Goal: Task Accomplishment & Management: Manage account settings

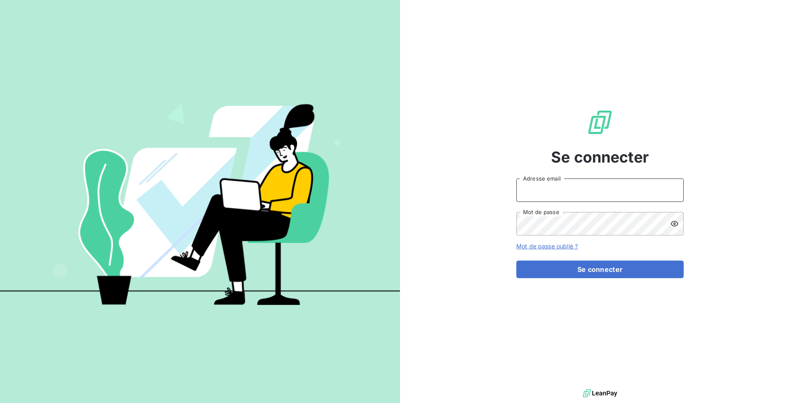
click at [542, 190] on input "Adresse email" at bounding box center [599, 189] width 167 height 23
type input "[EMAIL_ADDRESS][DOMAIN_NAME]"
click at [516, 260] on button "Se connecter" at bounding box center [599, 269] width 167 height 18
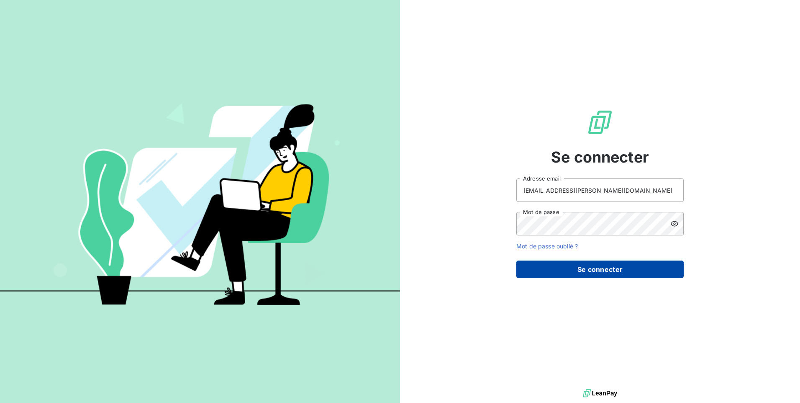
click at [601, 273] on button "Se connecter" at bounding box center [599, 269] width 167 height 18
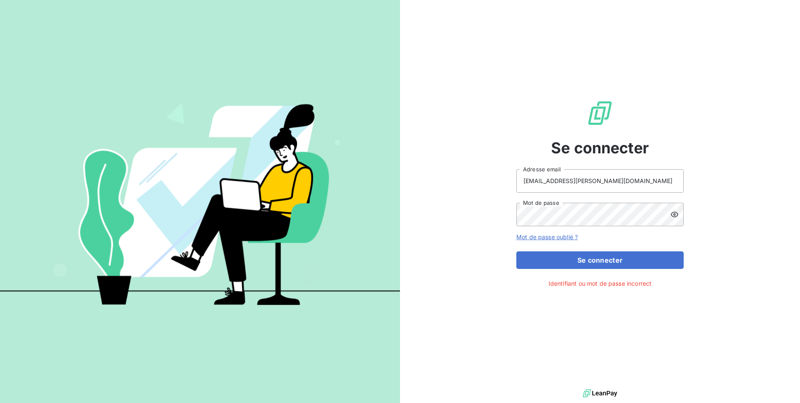
click at [675, 214] on icon at bounding box center [674, 214] width 8 height 8
click at [516, 251] on button "Se connecter" at bounding box center [599, 260] width 167 height 18
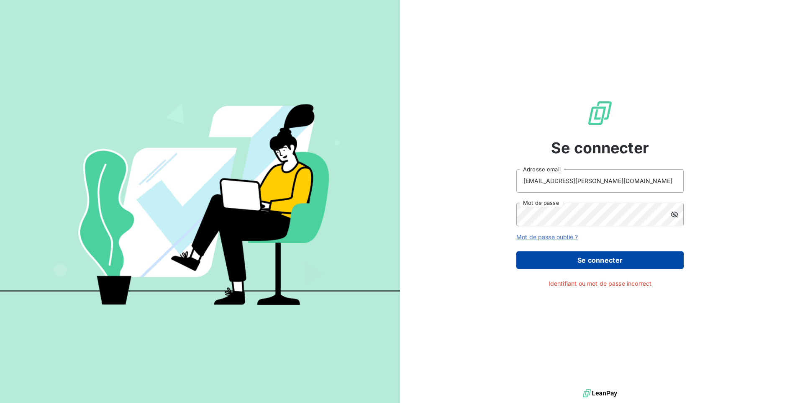
click at [572, 254] on button "Se connecter" at bounding box center [599, 260] width 167 height 18
click at [566, 256] on button "Se connecter" at bounding box center [599, 260] width 167 height 18
click at [580, 262] on button "Se connecter" at bounding box center [599, 260] width 167 height 18
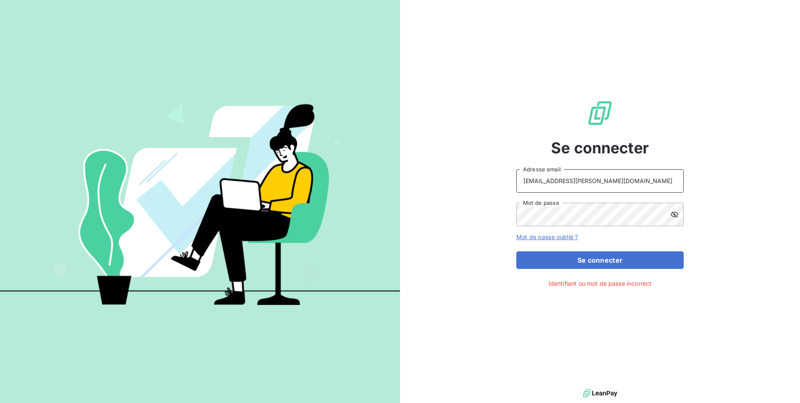
click at [634, 183] on input "[EMAIL_ADDRESS][DOMAIN_NAME]" at bounding box center [599, 180] width 167 height 23
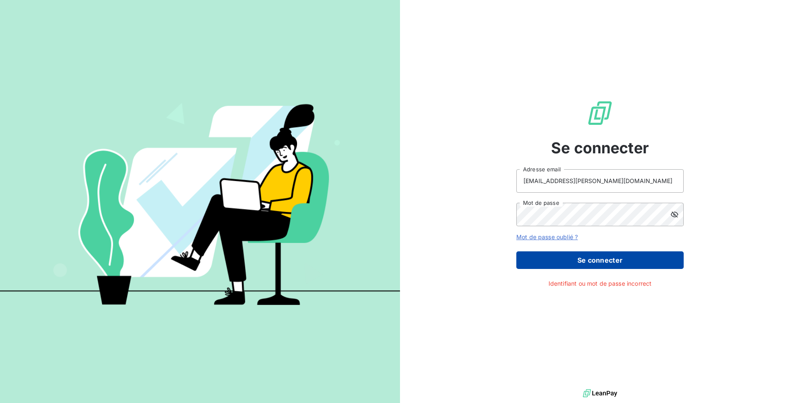
click at [598, 259] on button "Se connecter" at bounding box center [599, 260] width 167 height 18
click at [600, 259] on button "Se connecter" at bounding box center [599, 260] width 167 height 18
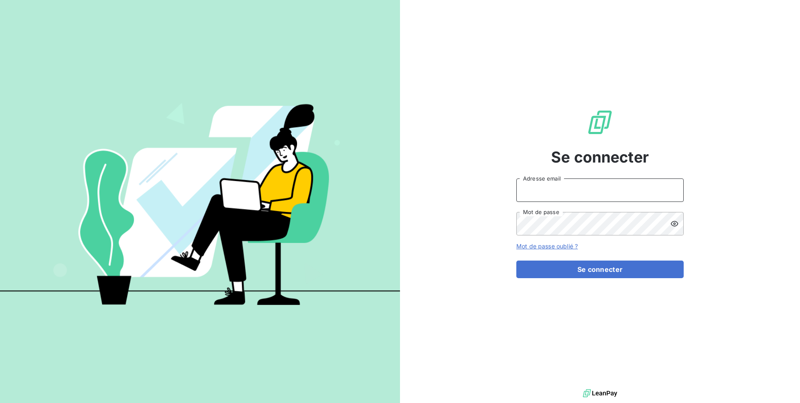
click at [534, 185] on input "Adresse email" at bounding box center [599, 189] width 167 height 23
click at [673, 223] on icon at bounding box center [674, 223] width 8 height 8
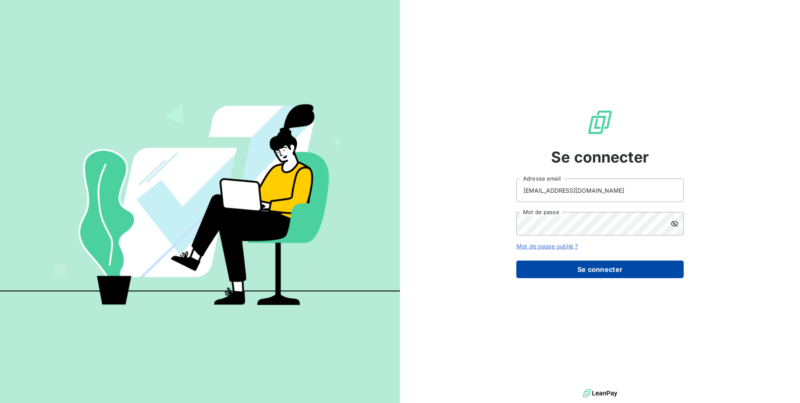
click at [596, 267] on button "Se connecter" at bounding box center [599, 269] width 167 height 18
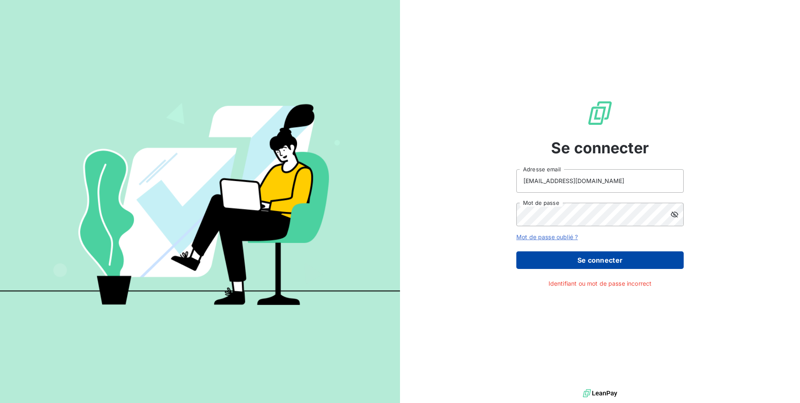
click at [565, 256] on button "Se connecter" at bounding box center [599, 260] width 167 height 18
click at [582, 259] on button "Se connecter" at bounding box center [599, 260] width 167 height 18
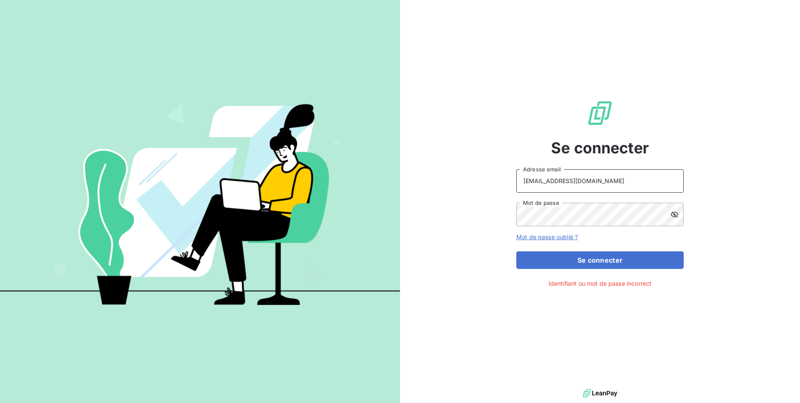
click at [578, 182] on input "[EMAIL_ADDRESS][DOMAIN_NAME]" at bounding box center [599, 180] width 167 height 23
type input "[EMAIL_ADDRESS][DOMAIN_NAME]"
click at [563, 250] on form "[EMAIL_ADDRESS][DOMAIN_NAME] Adresse email Mot de passe Mot de passe oublié ? S…" at bounding box center [599, 219] width 167 height 100
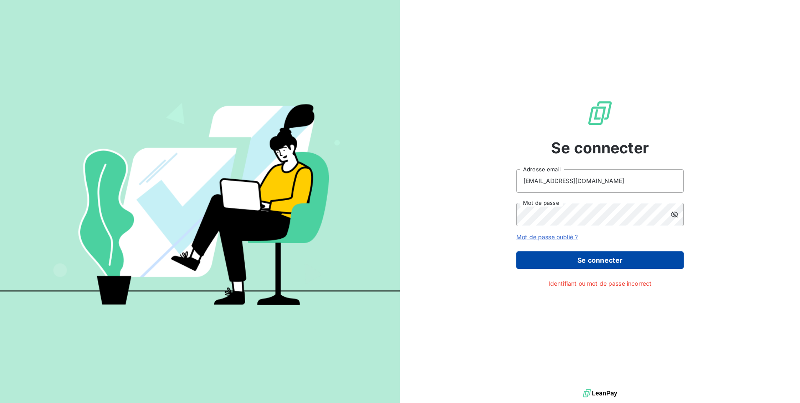
click at [564, 254] on button "Se connecter" at bounding box center [599, 260] width 167 height 18
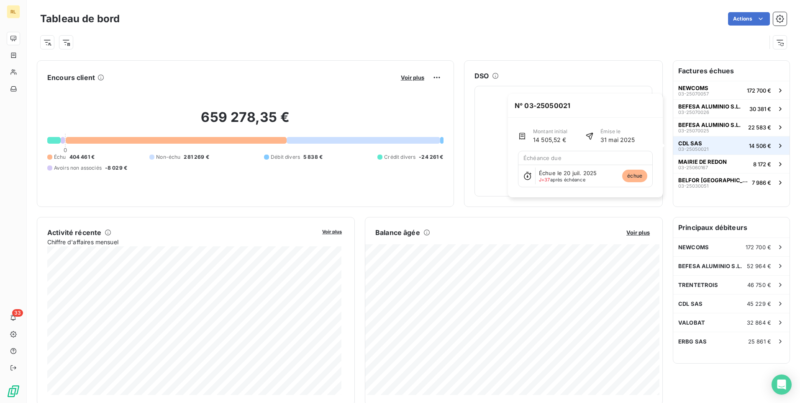
click at [702, 145] on button "CDL SAS 03-25050021 14 506 €" at bounding box center [731, 145] width 116 height 18
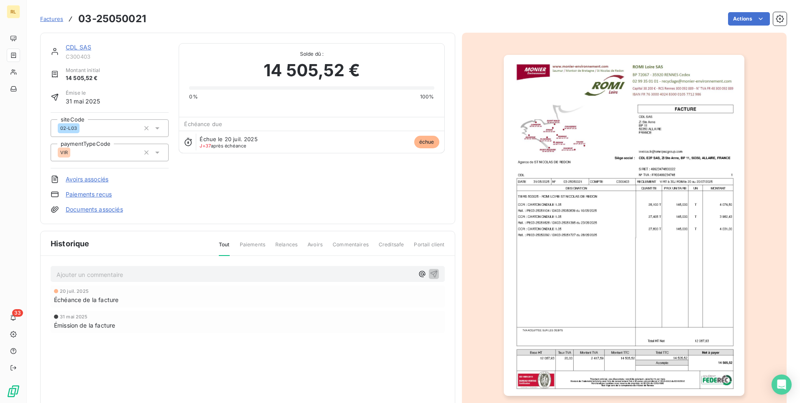
scroll to position [1, 0]
click at [249, 242] on span "Paiements" at bounding box center [253, 247] width 26 height 14
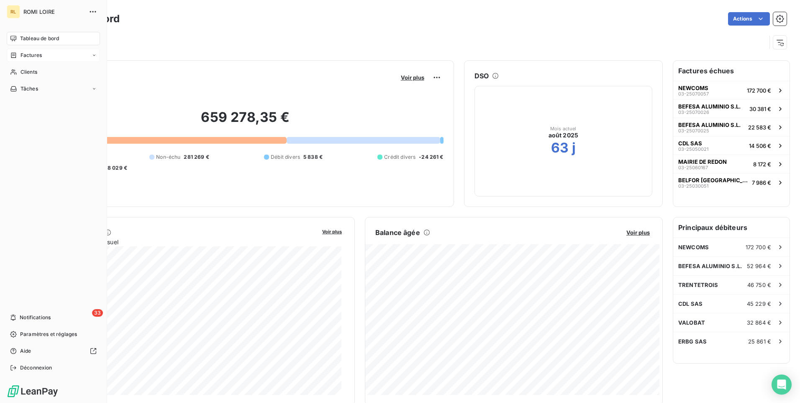
click at [54, 55] on div "Factures" at bounding box center [53, 55] width 93 height 13
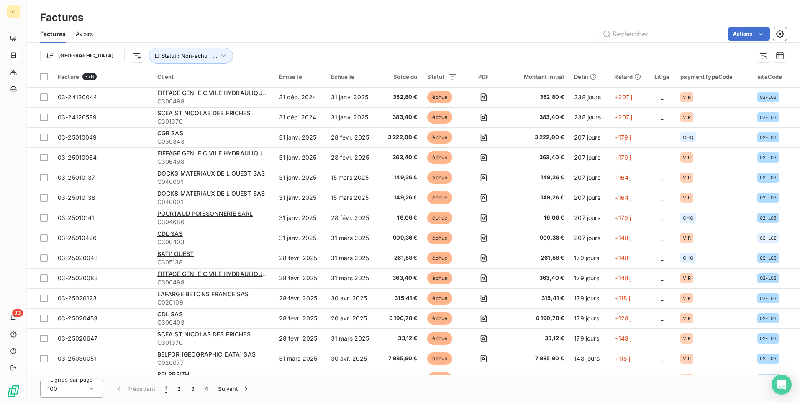
scroll to position [1008, 0]
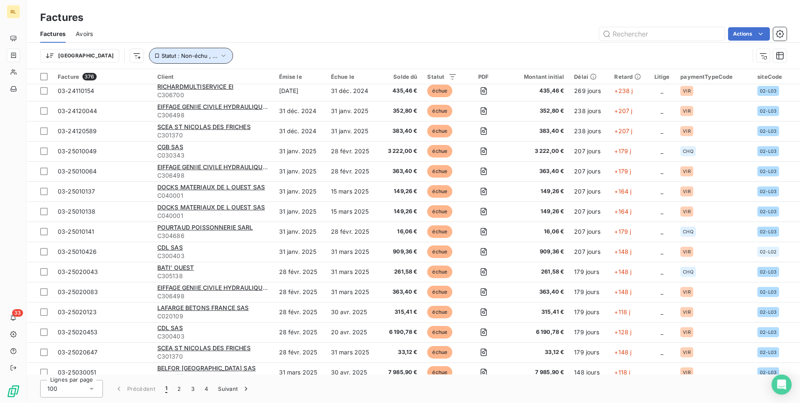
click at [176, 51] on button "Statut : Non-échu , ..." at bounding box center [191, 56] width 84 height 16
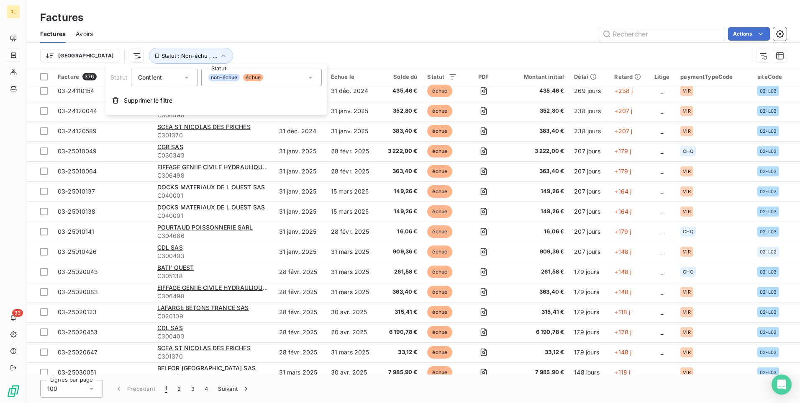
click at [284, 80] on div "non-échue échue" at bounding box center [261, 78] width 121 height 18
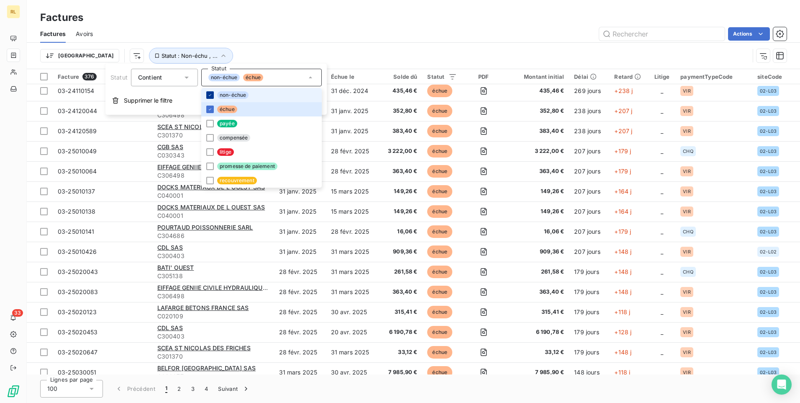
click at [210, 96] on icon at bounding box center [210, 94] width 5 height 5
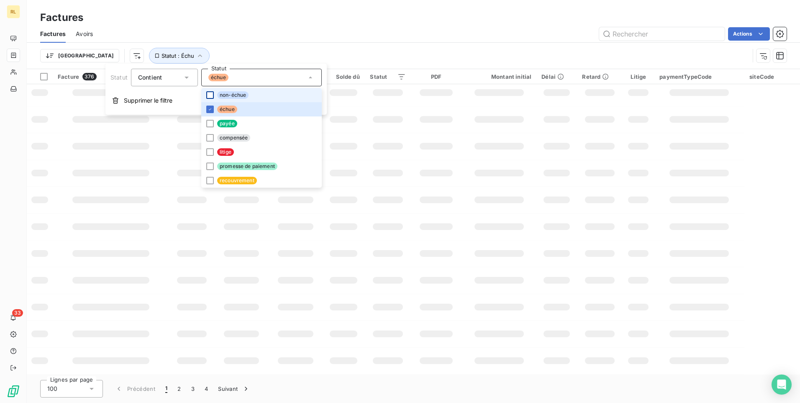
scroll to position [112, 0]
click at [324, 31] on div "Actions" at bounding box center [445, 33] width 684 height 13
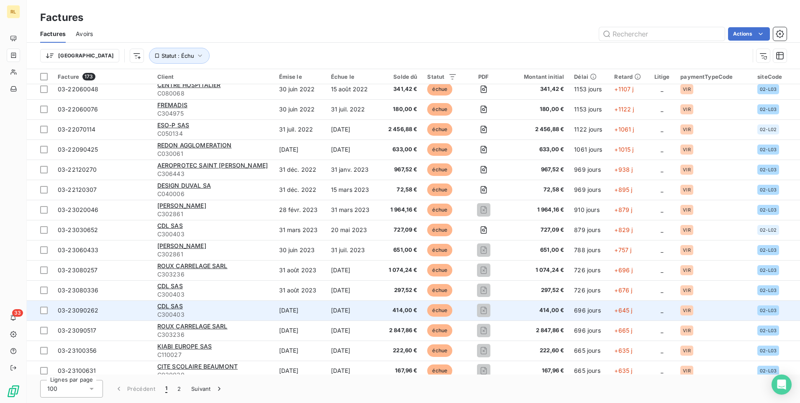
scroll to position [0, 0]
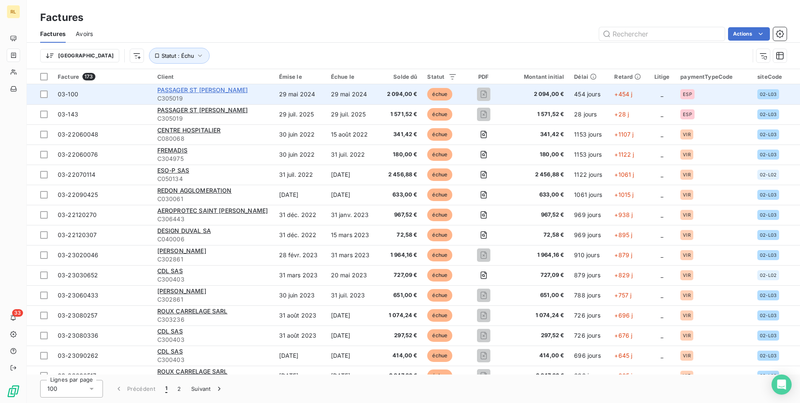
click at [244, 88] on span "PASSAGER ST NICOLAS DE REDON" at bounding box center [202, 89] width 91 height 7
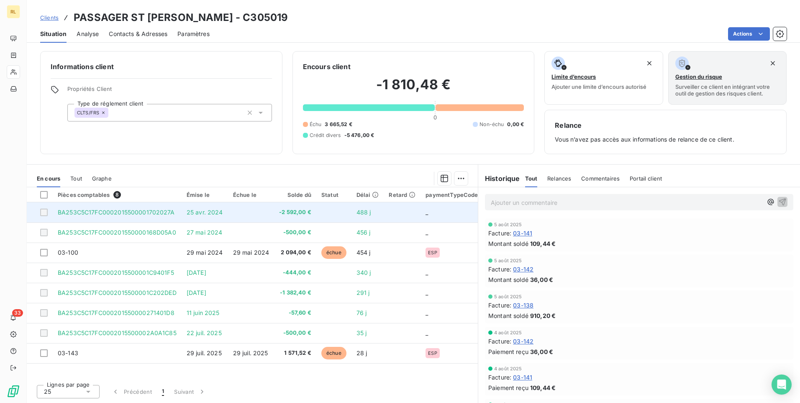
click at [200, 216] on td "25 avr. 2024" at bounding box center [205, 212] width 46 height 20
click at [44, 214] on div at bounding box center [44, 212] width 8 height 8
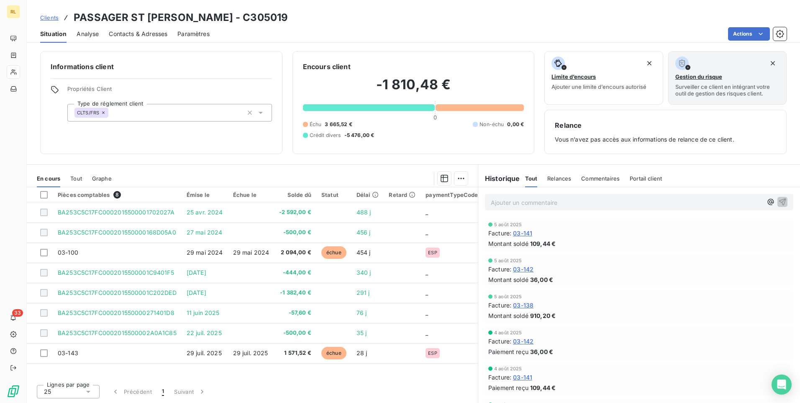
click at [558, 172] on div "Relances" at bounding box center [559, 178] width 24 height 18
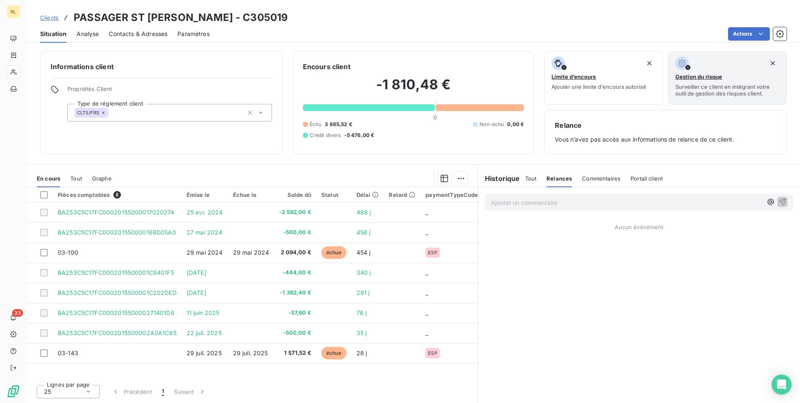
click at [584, 175] on span "Commentaires" at bounding box center [601, 178] width 38 height 7
click at [529, 180] on span "Tout" at bounding box center [531, 178] width 12 height 7
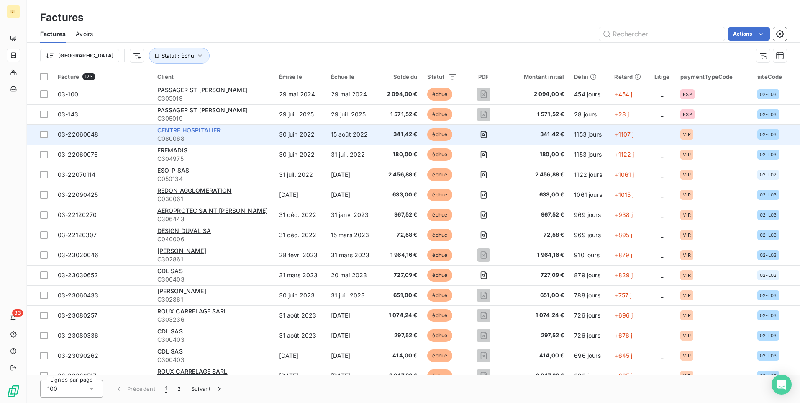
click at [208, 129] on span "CENTRE HOSPITALIER" at bounding box center [189, 129] width 64 height 7
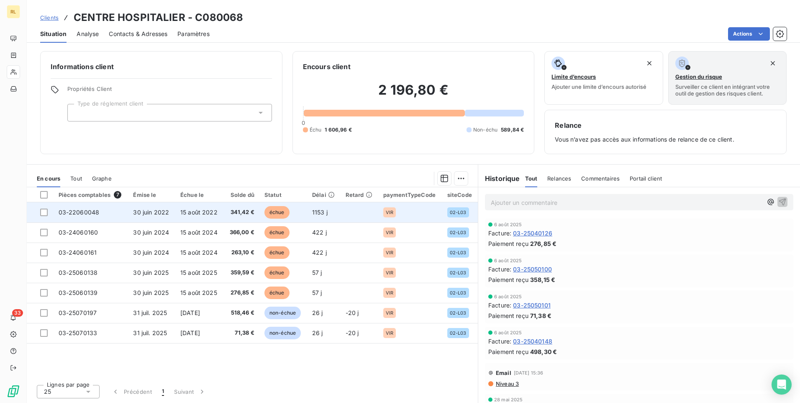
click at [226, 210] on td "341,42 €" at bounding box center [242, 212] width 36 height 20
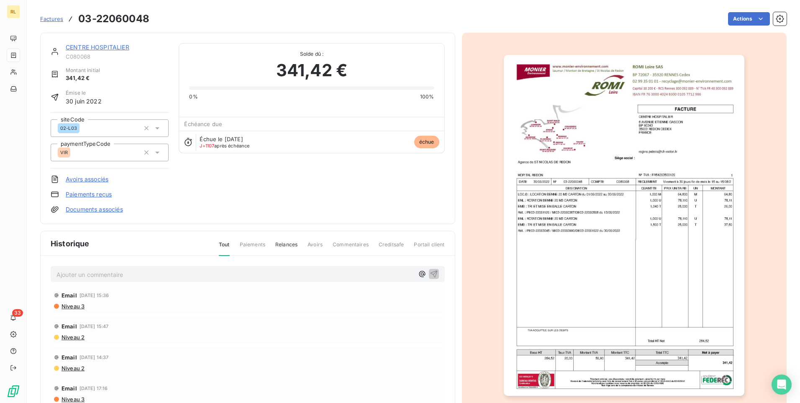
click at [283, 246] on span "Relances" at bounding box center [286, 248] width 22 height 14
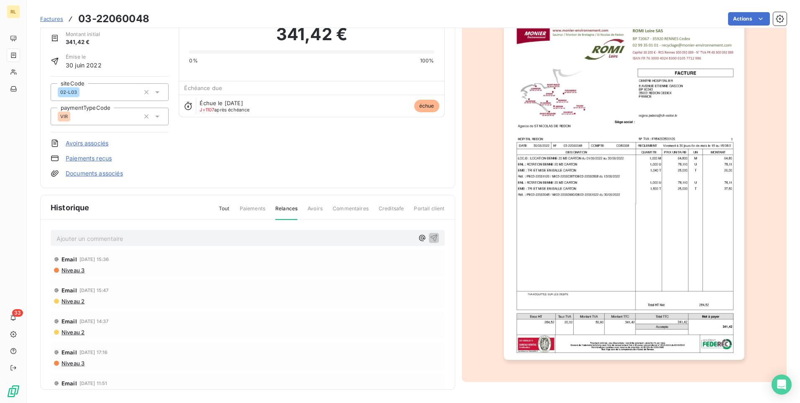
click at [72, 360] on span "Niveau 3" at bounding box center [73, 362] width 24 height 7
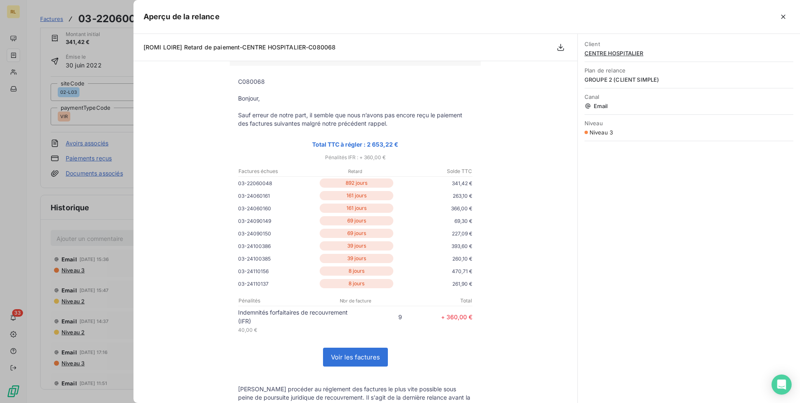
scroll to position [0, 0]
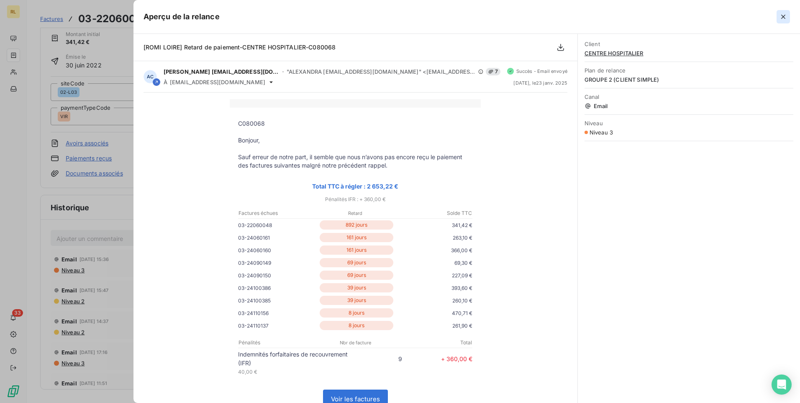
click at [783, 15] on icon "button" at bounding box center [783, 17] width 4 height 4
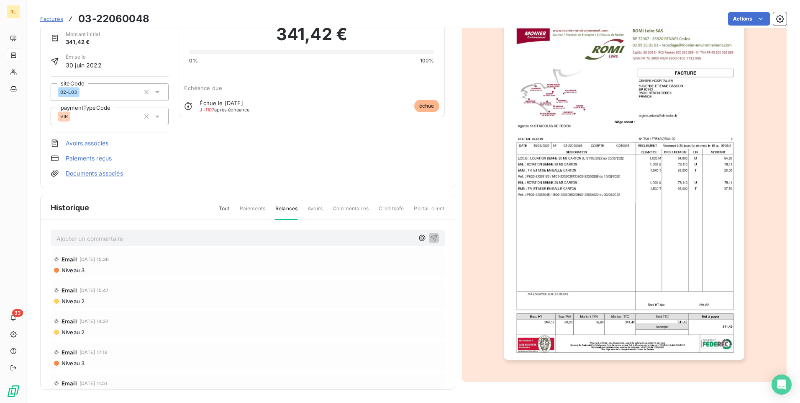
click at [87, 160] on link "Paiements reçus" at bounding box center [89, 158] width 46 height 8
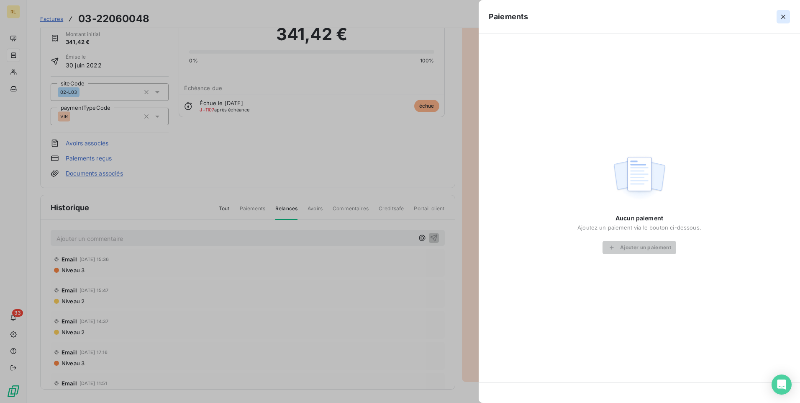
click at [782, 17] on icon "button" at bounding box center [783, 17] width 8 height 8
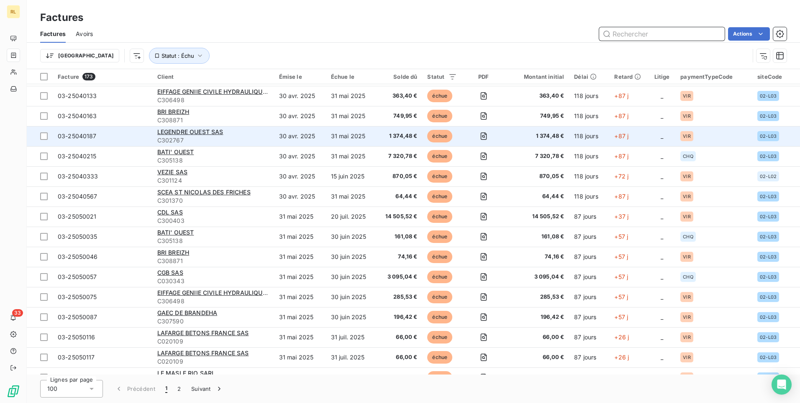
scroll to position [1590, 0]
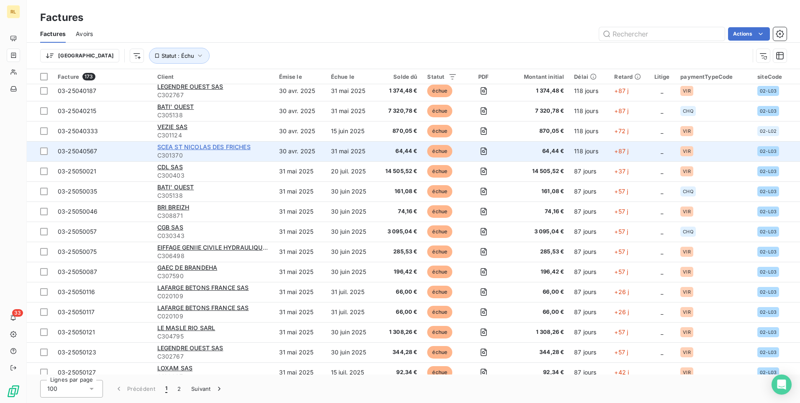
click at [246, 147] on span "SCEA ST NICOLAS DES FRICHES" at bounding box center [203, 146] width 93 height 7
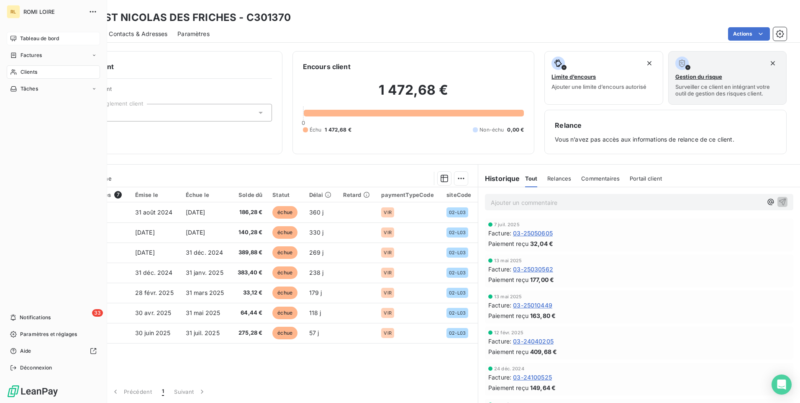
click at [44, 38] on span "Tableau de bord" at bounding box center [39, 39] width 39 height 8
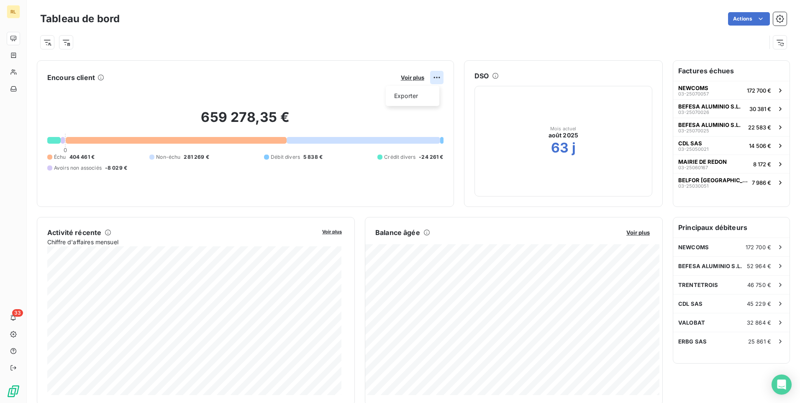
click at [434, 77] on html "RL 33 Tableau de bord Actions Encours client Voir plus Exporter 659 278,35 € 0 …" at bounding box center [400, 201] width 800 height 403
click at [329, 101] on html "RL 33 Tableau de bord Actions Encours client Voir plus 659 278,35 € 0 Échu 404 …" at bounding box center [400, 201] width 800 height 403
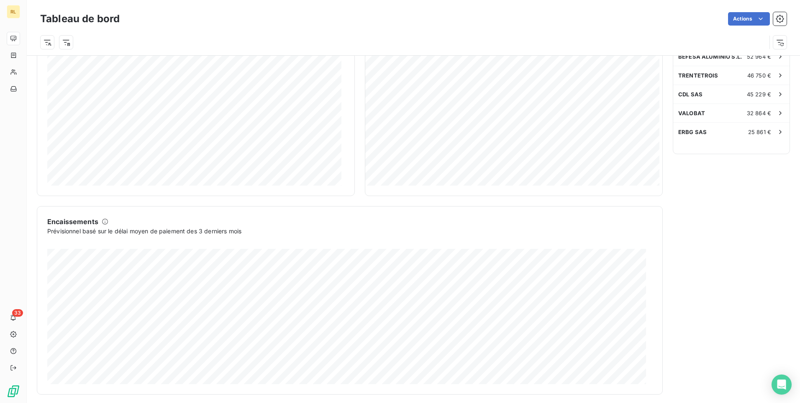
scroll to position [215, 0]
